Goal: Task Accomplishment & Management: Use online tool/utility

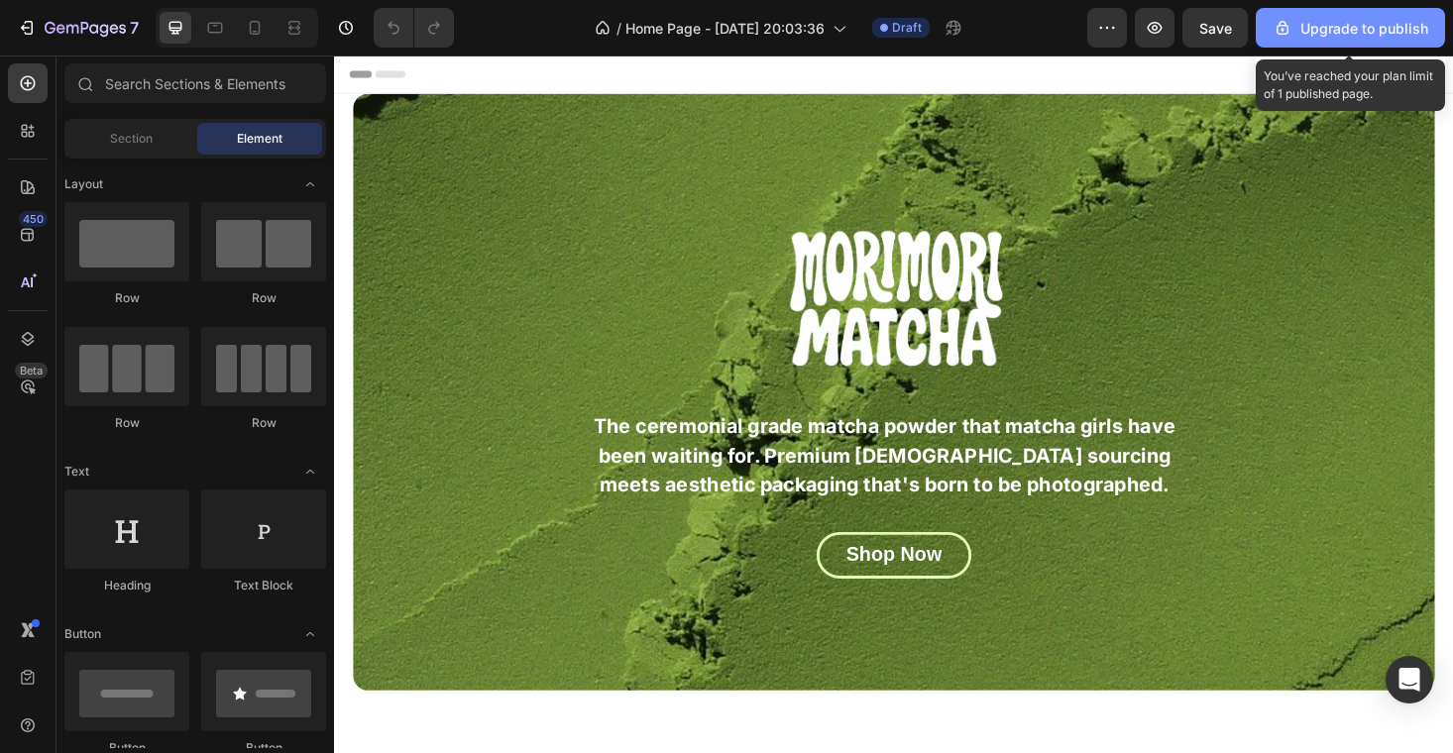
click at [1315, 35] on div "Upgrade to publish" at bounding box center [1350, 28] width 156 height 21
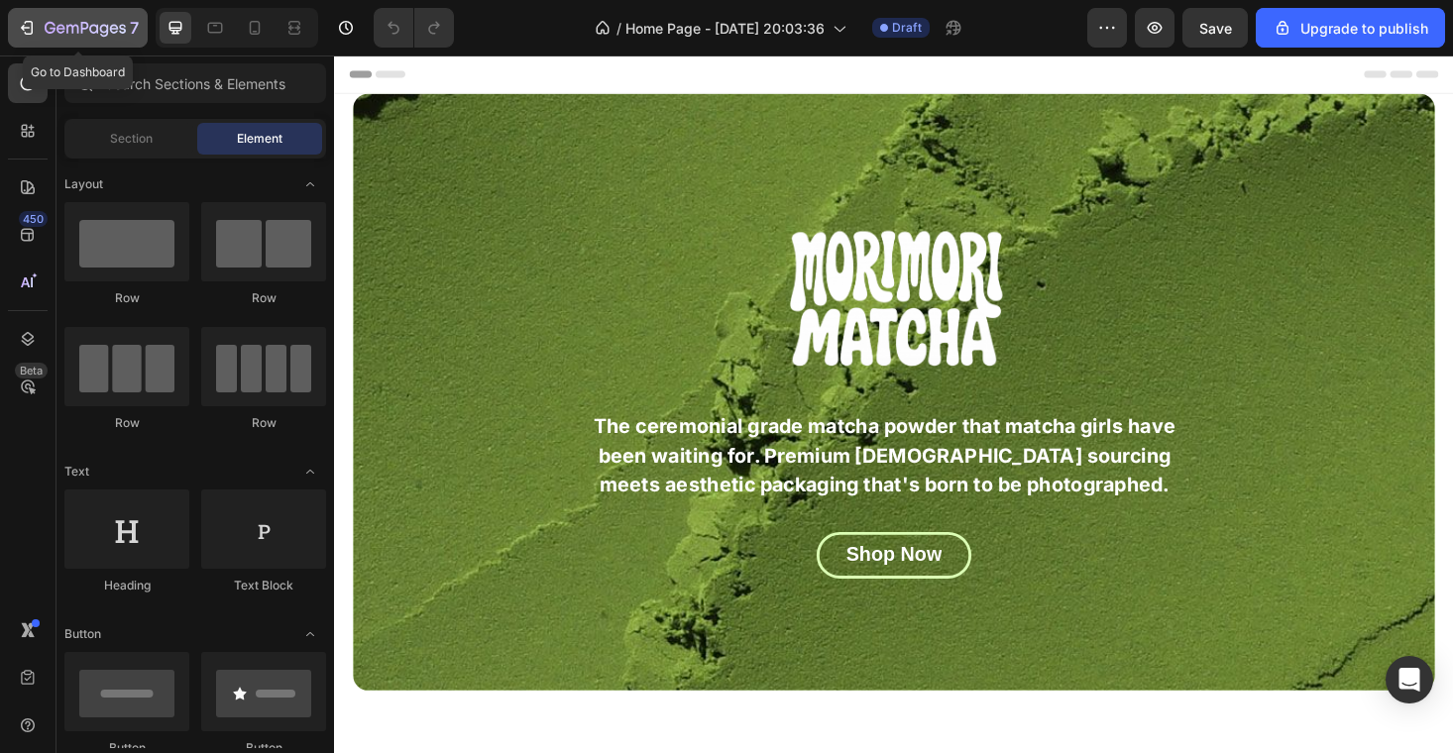
click at [28, 28] on icon "button" at bounding box center [25, 28] width 9 height 6
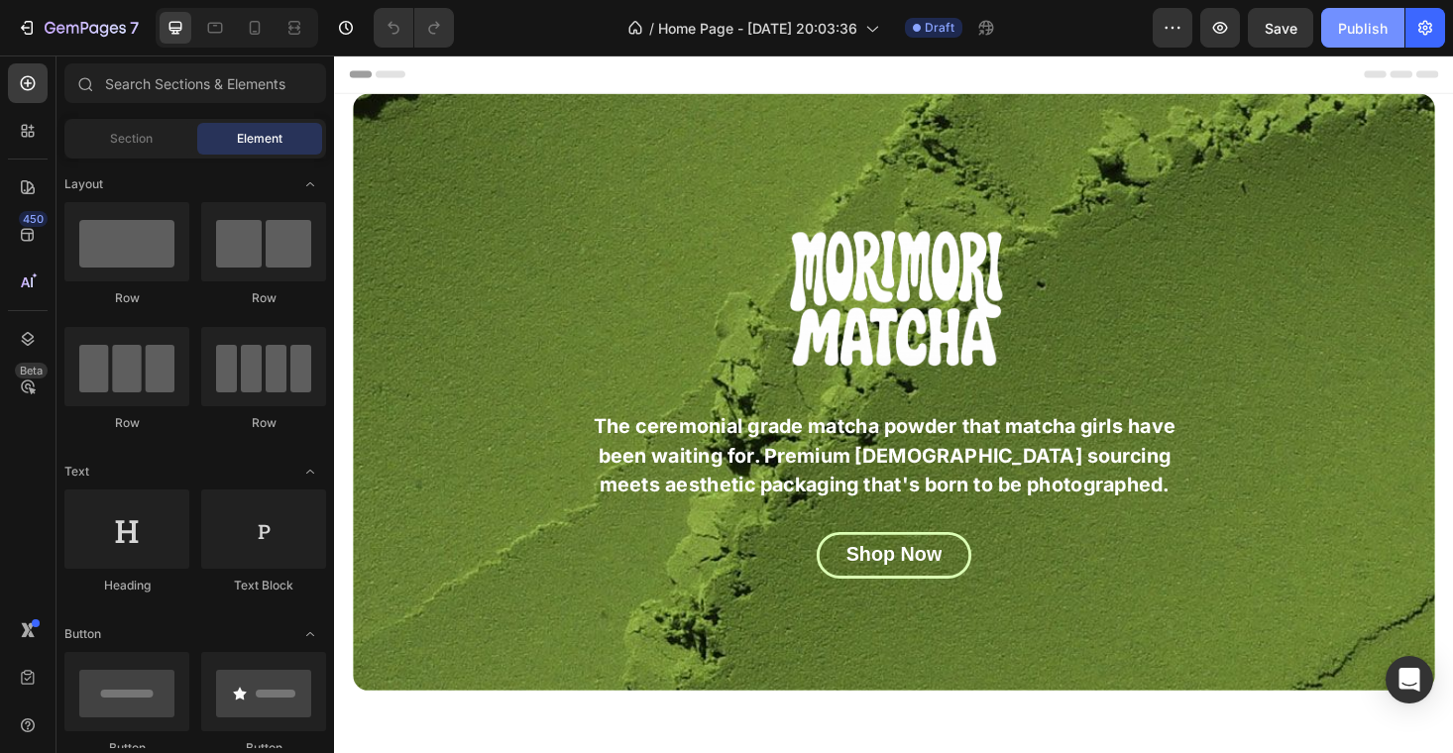
click at [1346, 29] on div "Publish" at bounding box center [1363, 28] width 50 height 21
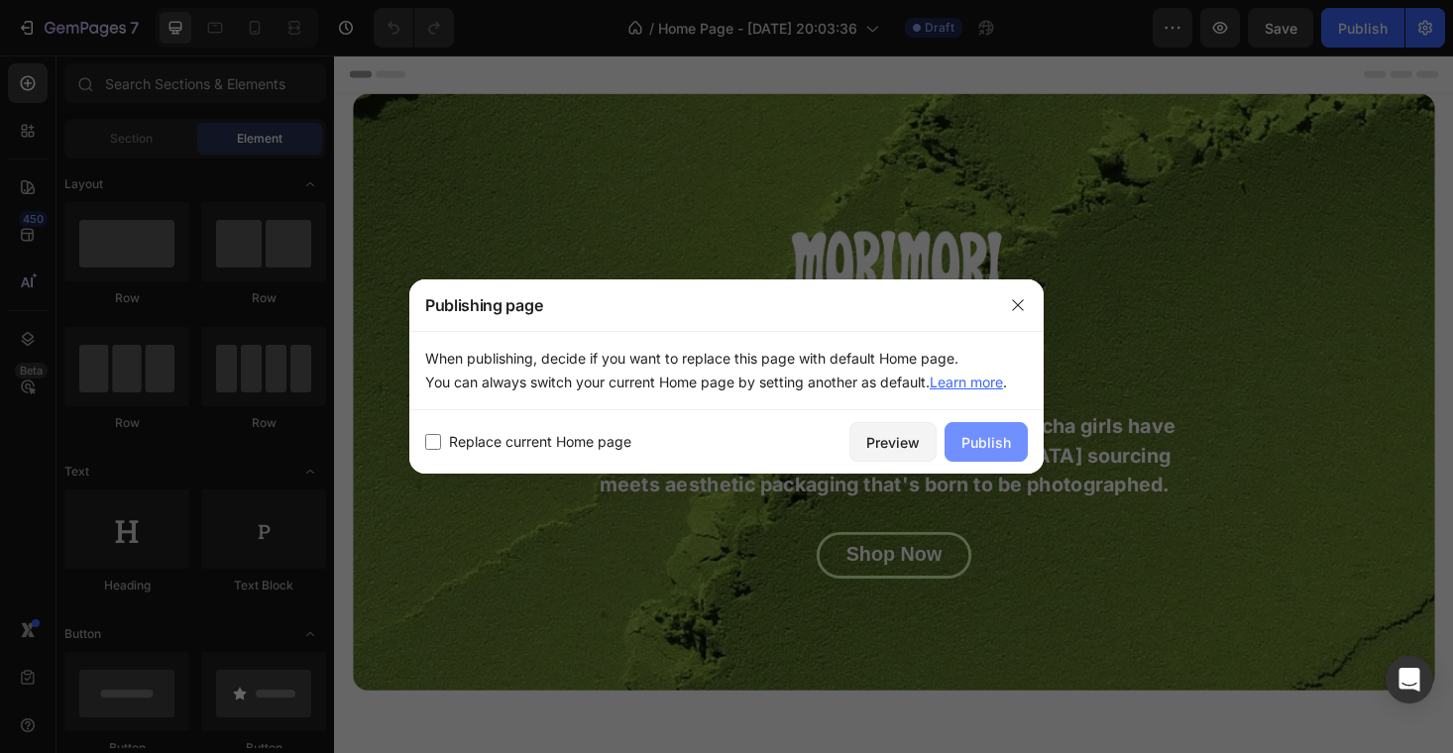
click at [987, 438] on div "Publish" at bounding box center [986, 442] width 50 height 21
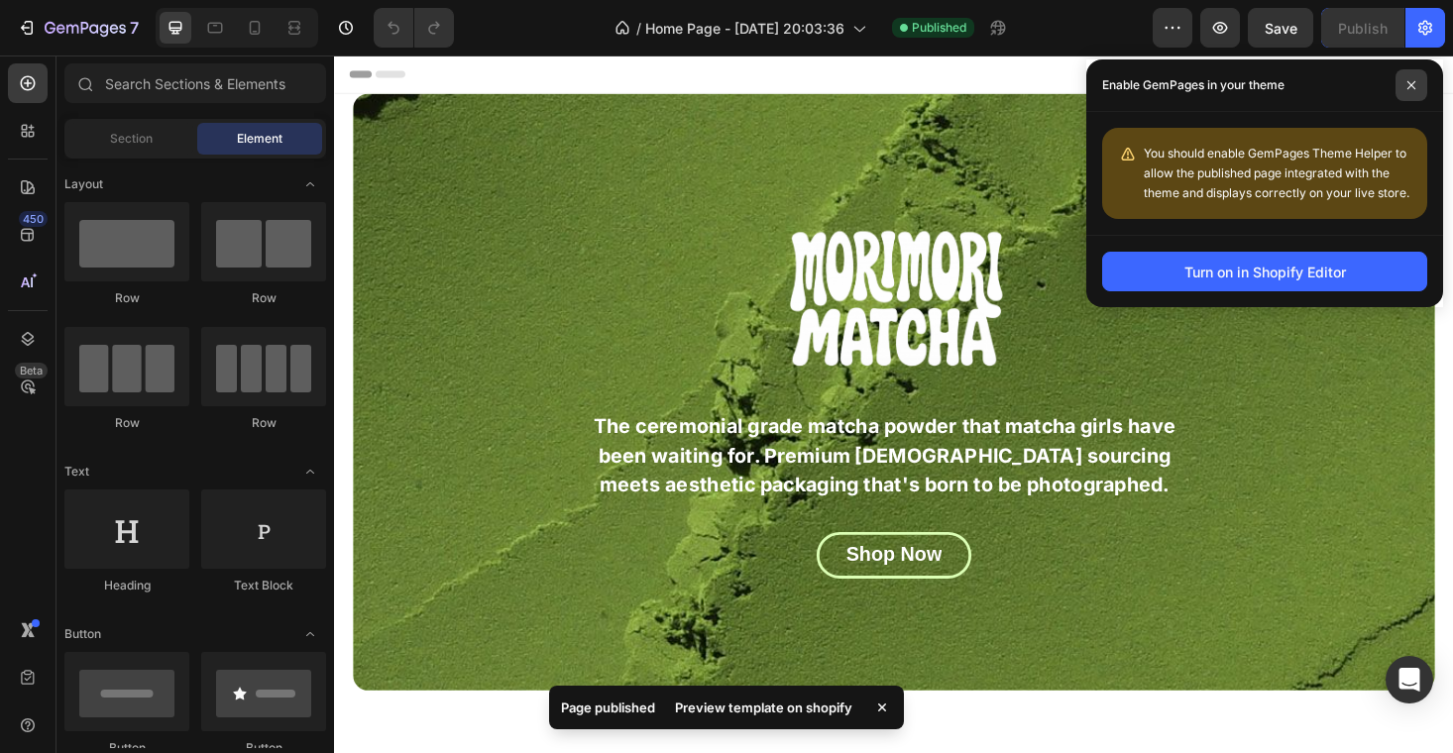
click at [1409, 87] on icon at bounding box center [1411, 85] width 8 height 8
